Goal: Check status: Check status

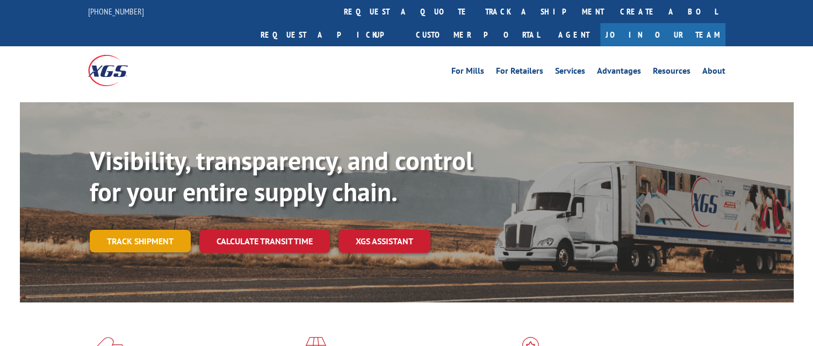
click at [137, 230] on link "Track shipment" at bounding box center [140, 241] width 101 height 23
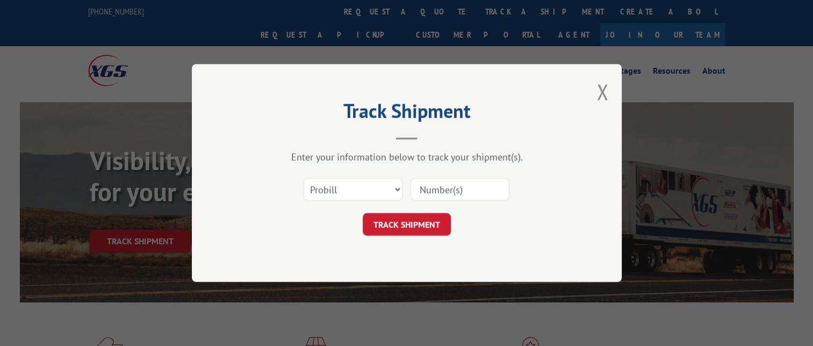
click at [454, 185] on input at bounding box center [460, 189] width 99 height 23
paste input "17346032"
type input "17346032"
click at [418, 226] on button "TRACK SHIPMENT" at bounding box center [407, 224] width 88 height 23
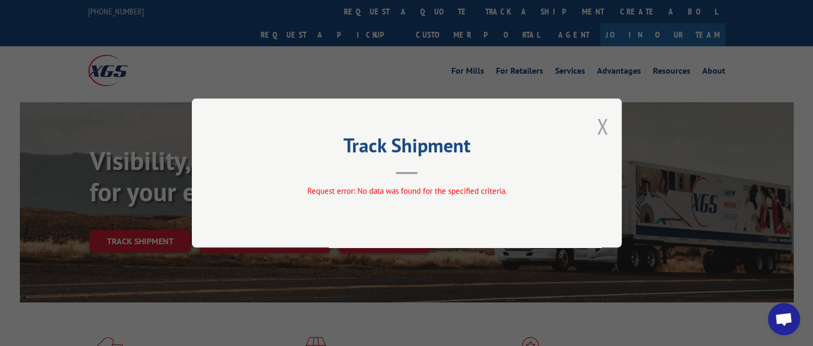
click at [599, 117] on button "Close modal" at bounding box center [603, 126] width 12 height 28
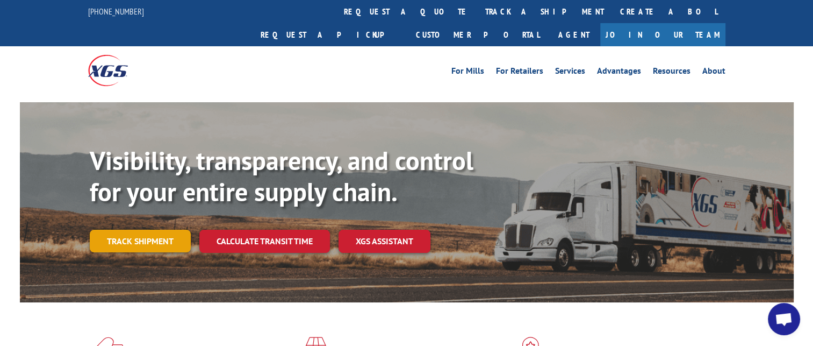
click at [153, 230] on link "Track shipment" at bounding box center [140, 241] width 101 height 23
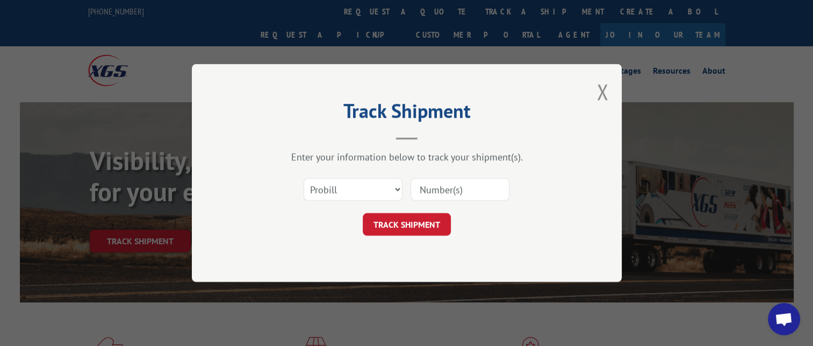
click at [441, 183] on input at bounding box center [460, 189] width 99 height 23
paste input "17346032"
type input "17346032"
click at [419, 219] on button "TRACK SHIPMENT" at bounding box center [407, 224] width 88 height 23
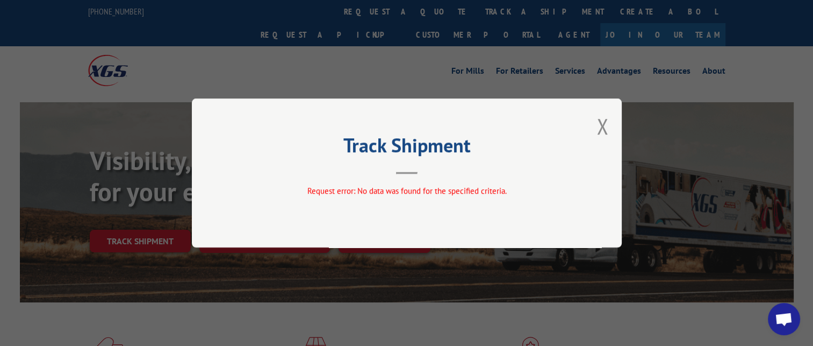
click at [610, 131] on div "Track Shipment Request error: No data was found for the specified criteria." at bounding box center [407, 172] width 430 height 149
drag, startPoint x: 619, startPoint y: 126, endPoint x: 610, endPoint y: 125, distance: 9.3
click at [618, 126] on div "Track Shipment Request error: No data was found for the specified criteria." at bounding box center [407, 172] width 430 height 149
click at [605, 123] on button "Close modal" at bounding box center [603, 126] width 12 height 28
